Goal: Information Seeking & Learning: Learn about a topic

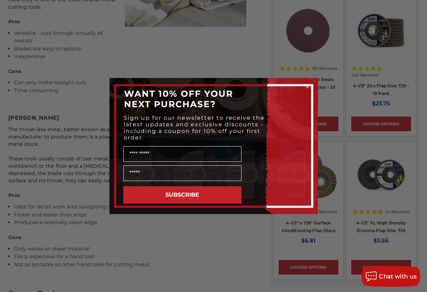
scroll to position [765, 0]
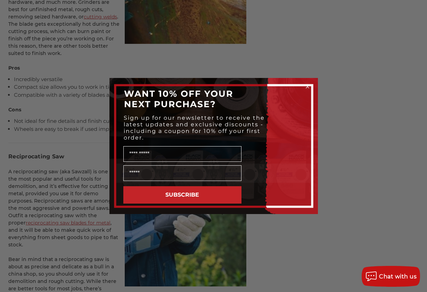
scroll to position [1182, 0]
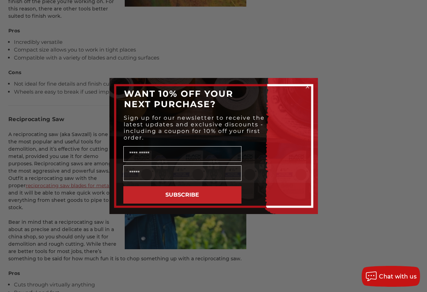
scroll to position [1217, 0]
click at [70, 119] on div "Close dialog WANT 10% OFF YOUR NEXT PURCHASE? Sign up for our newsletter to rec…" at bounding box center [213, 146] width 427 height 292
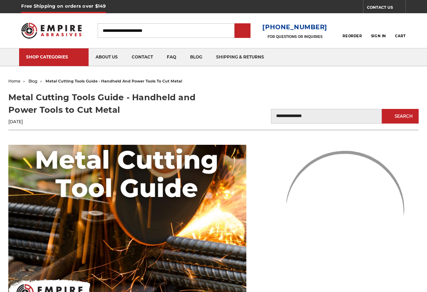
scroll to position [1194, 0]
